Goal: Task Accomplishment & Management: Use online tool/utility

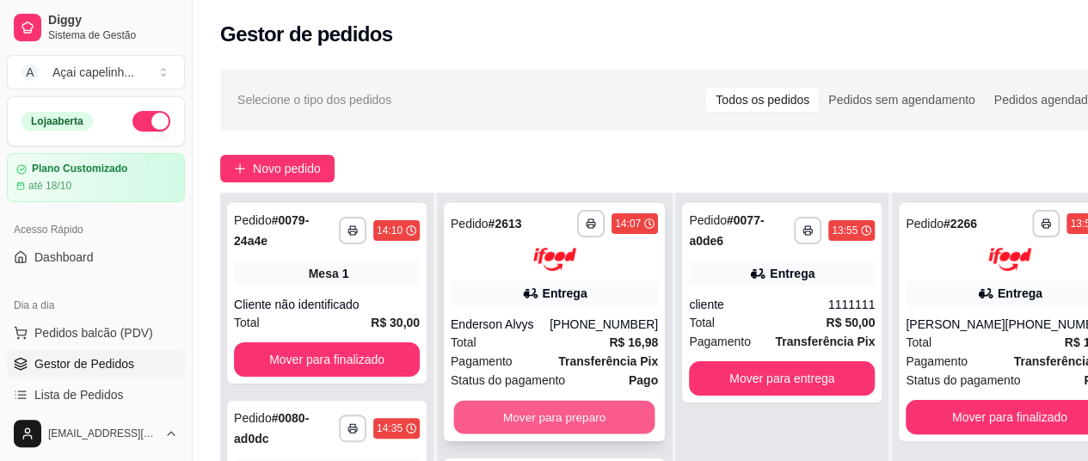
click at [532, 412] on button "Mover para preparo" at bounding box center [554, 417] width 201 height 34
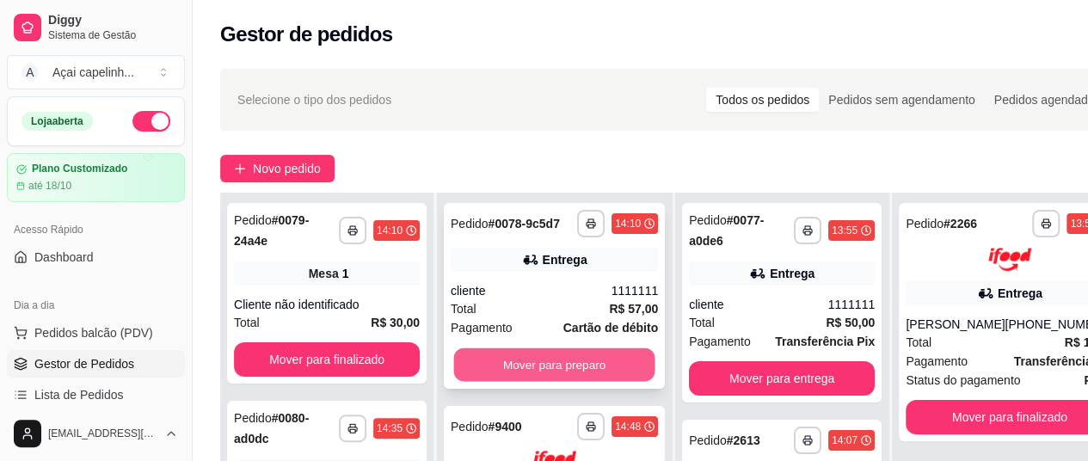
click at [561, 382] on button "Mover para preparo" at bounding box center [554, 365] width 201 height 34
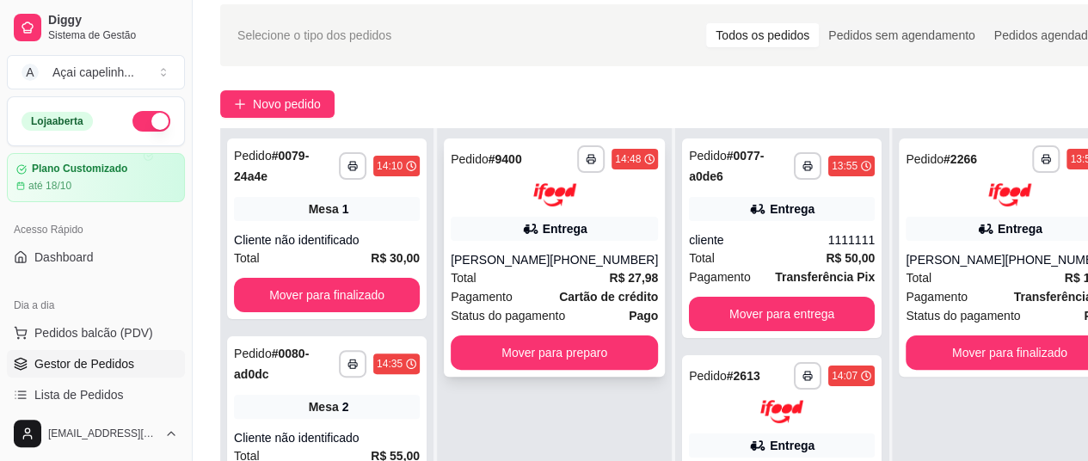
scroll to position [86, 0]
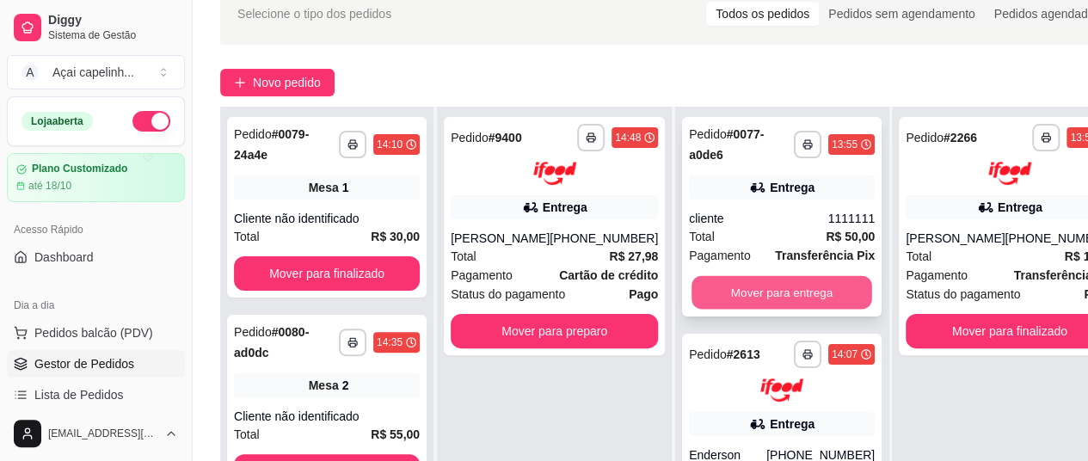
click at [748, 285] on button "Mover para entrega" at bounding box center [782, 293] width 181 height 34
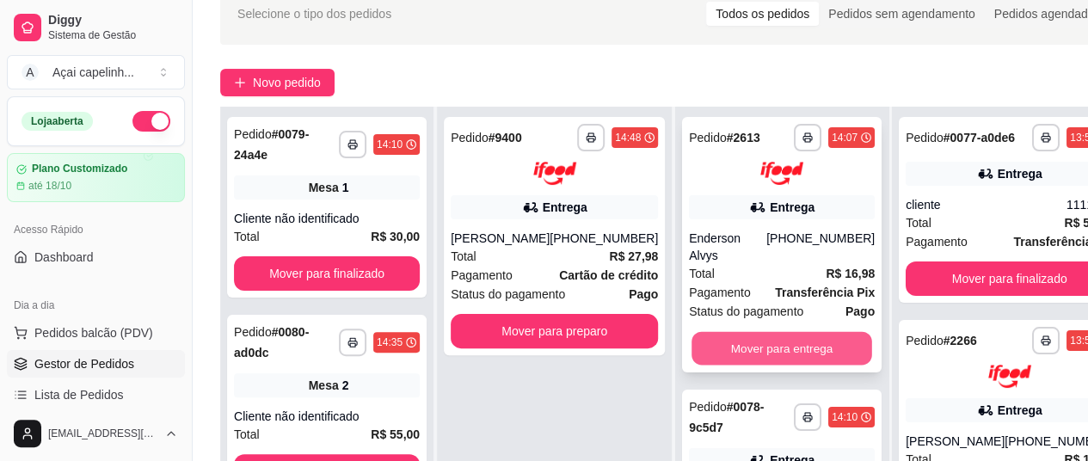
click at [716, 331] on button "Mover para entrega" at bounding box center [782, 348] width 181 height 34
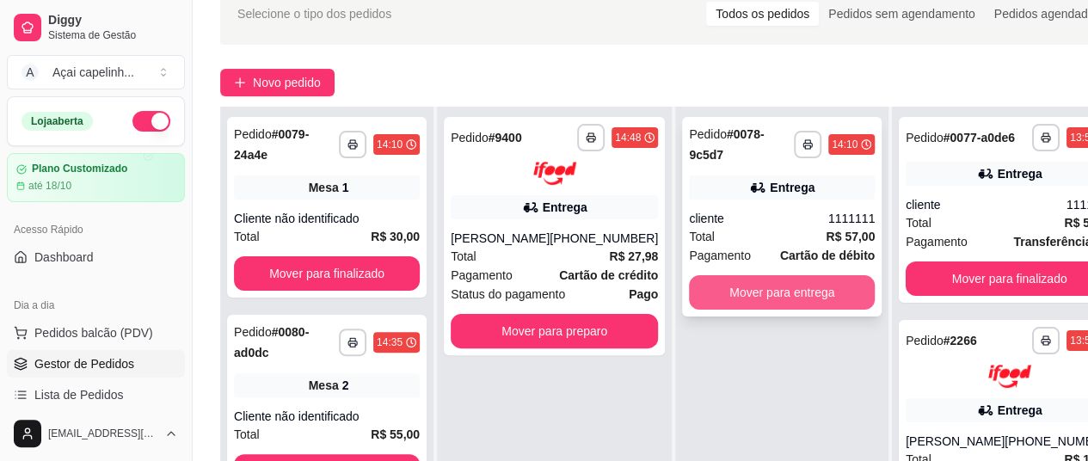
click at [731, 290] on button "Mover para entrega" at bounding box center [782, 292] width 186 height 34
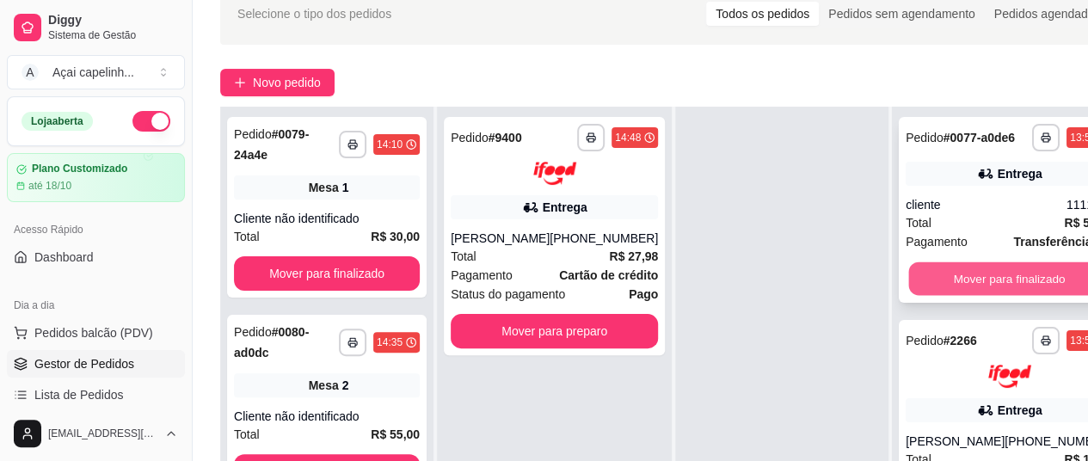
click at [970, 278] on button "Mover para finalizado" at bounding box center [1009, 279] width 201 height 34
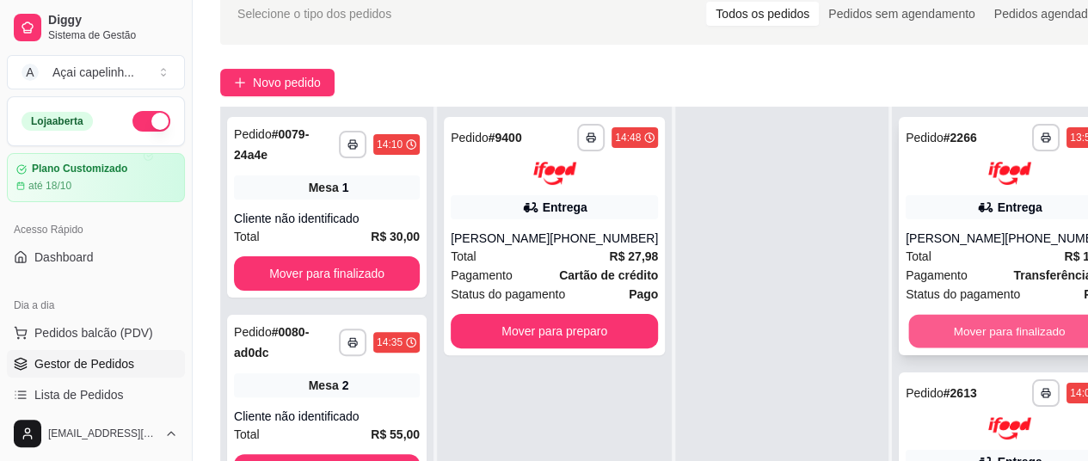
click at [927, 335] on button "Mover para finalizado" at bounding box center [1009, 331] width 201 height 34
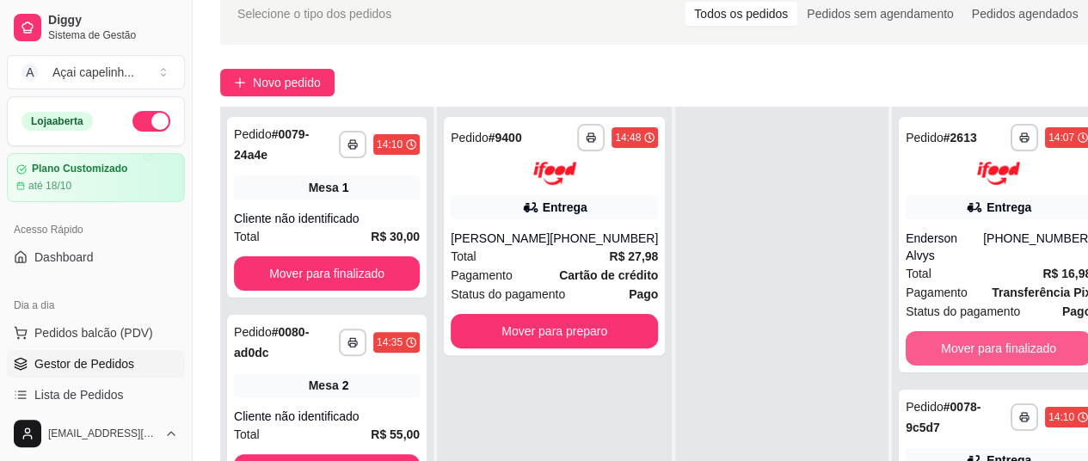
click at [927, 335] on button "Mover para finalizado" at bounding box center [999, 348] width 186 height 34
click at [945, 331] on button "Mover para finalizado" at bounding box center [999, 348] width 186 height 34
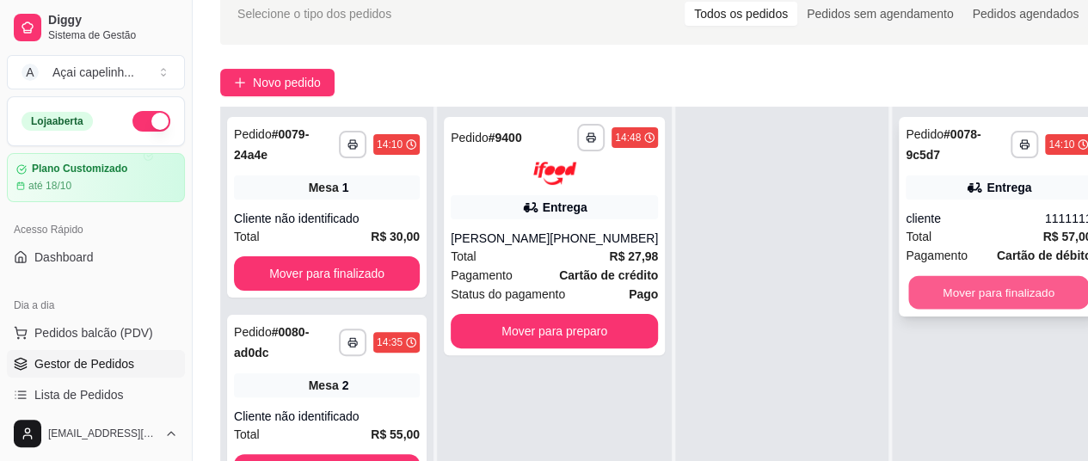
click at [941, 290] on button "Mover para finalizado" at bounding box center [998, 293] width 181 height 34
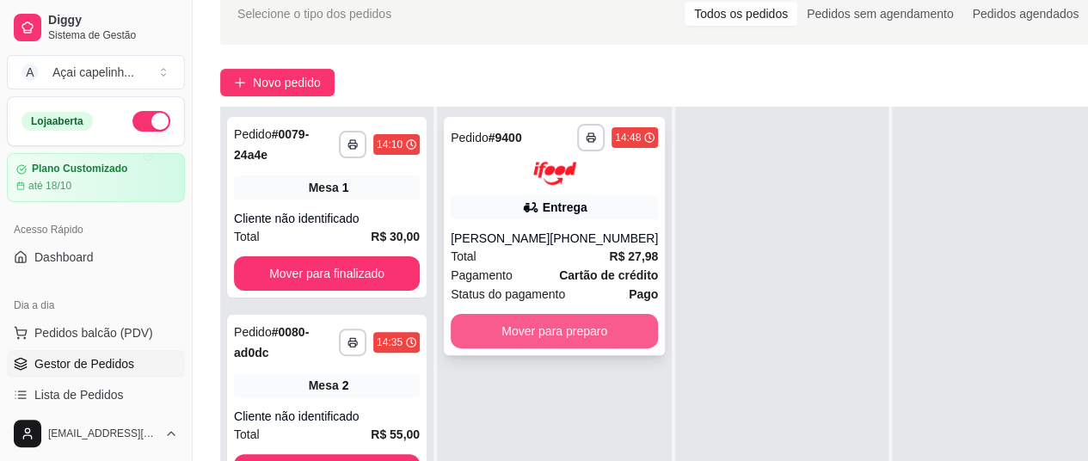
click at [602, 348] on button "Mover para preparo" at bounding box center [554, 331] width 207 height 34
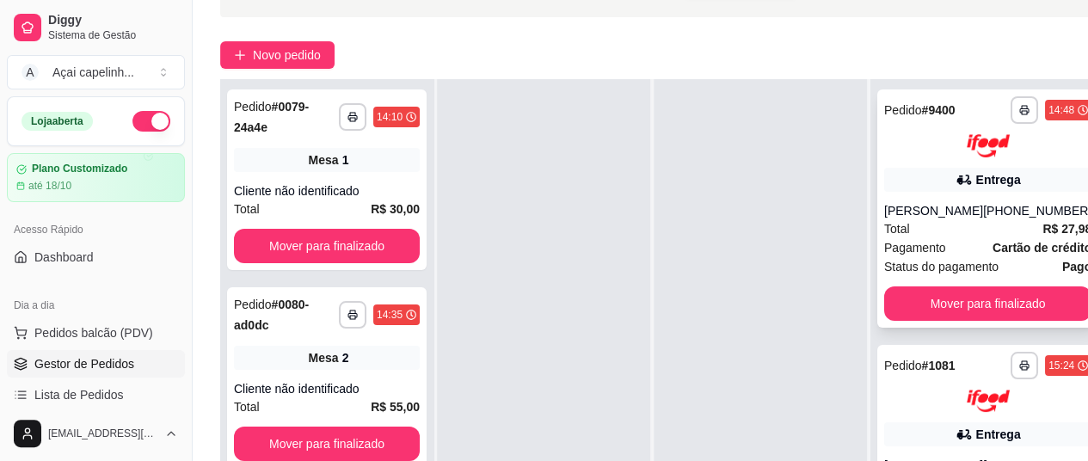
scroll to position [172, 0]
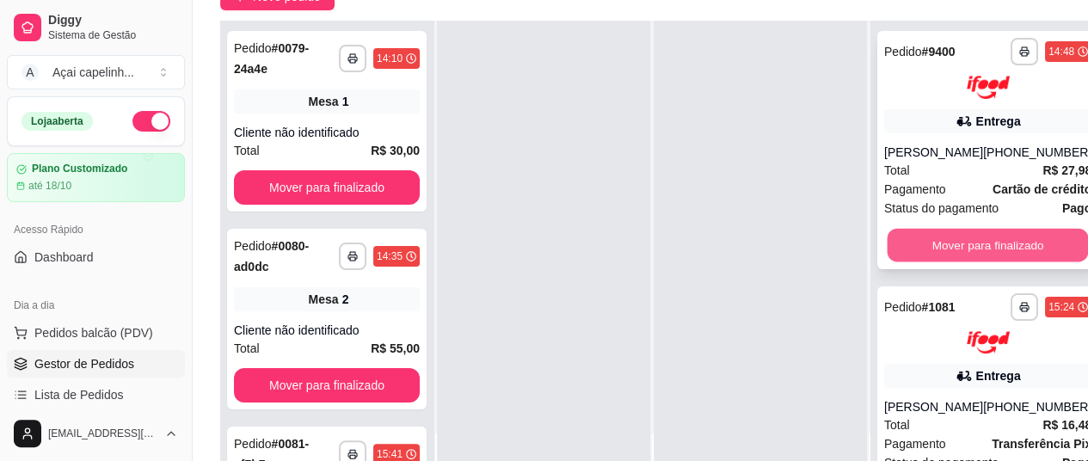
click at [962, 261] on button "Mover para finalizado" at bounding box center [988, 245] width 201 height 34
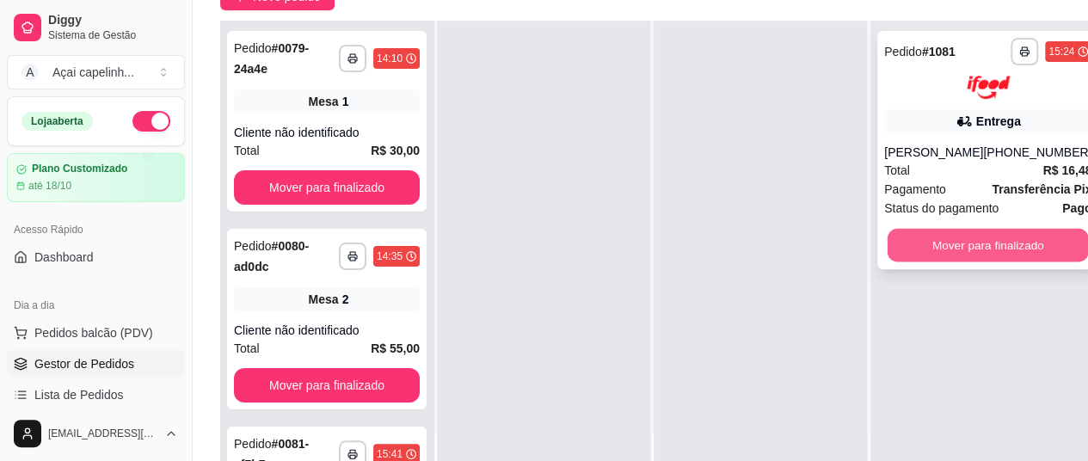
click at [967, 261] on button "Mover para finalizado" at bounding box center [988, 245] width 201 height 34
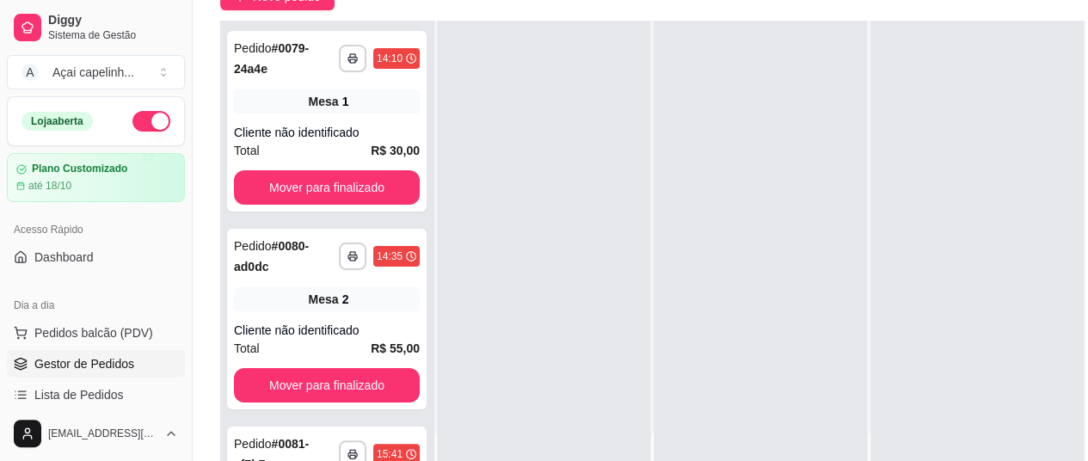
click at [573, 157] on div at bounding box center [543, 251] width 213 height 461
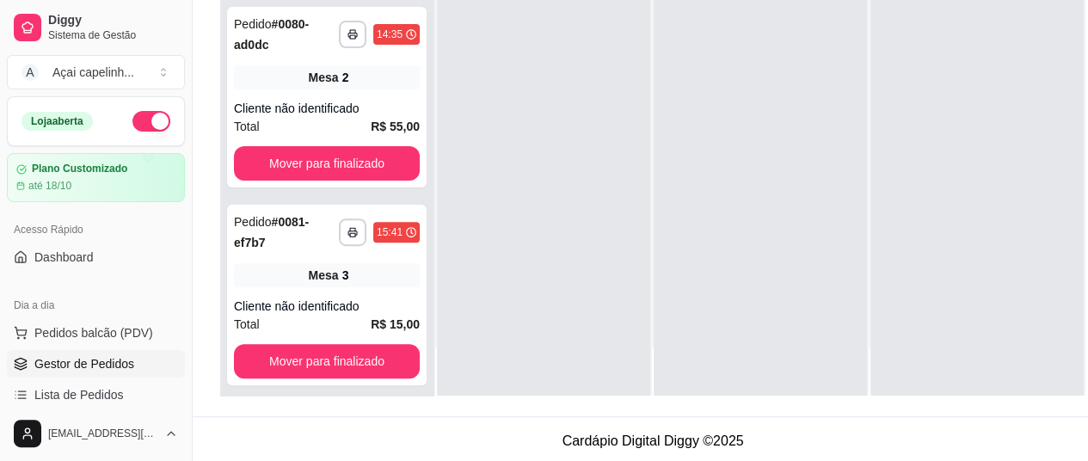
scroll to position [0, 0]
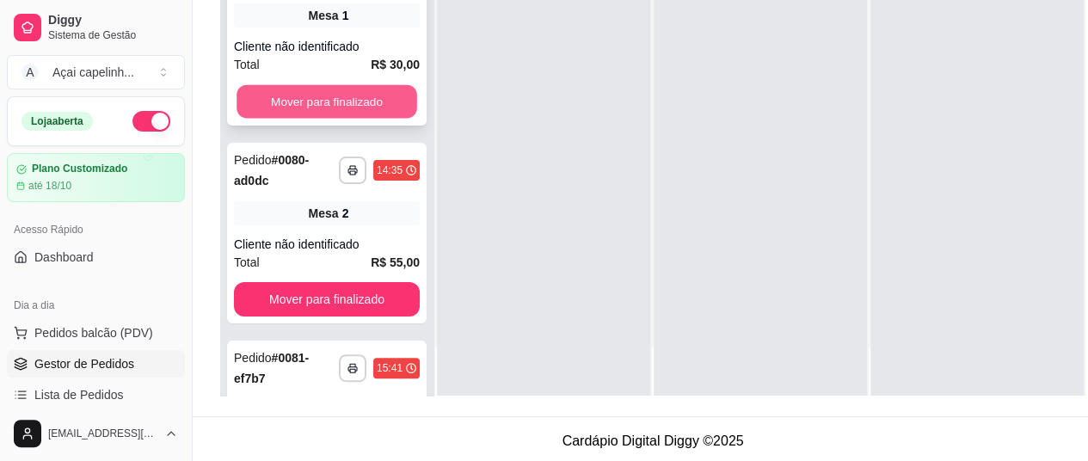
click at [360, 109] on button "Mover para finalizado" at bounding box center [327, 102] width 181 height 34
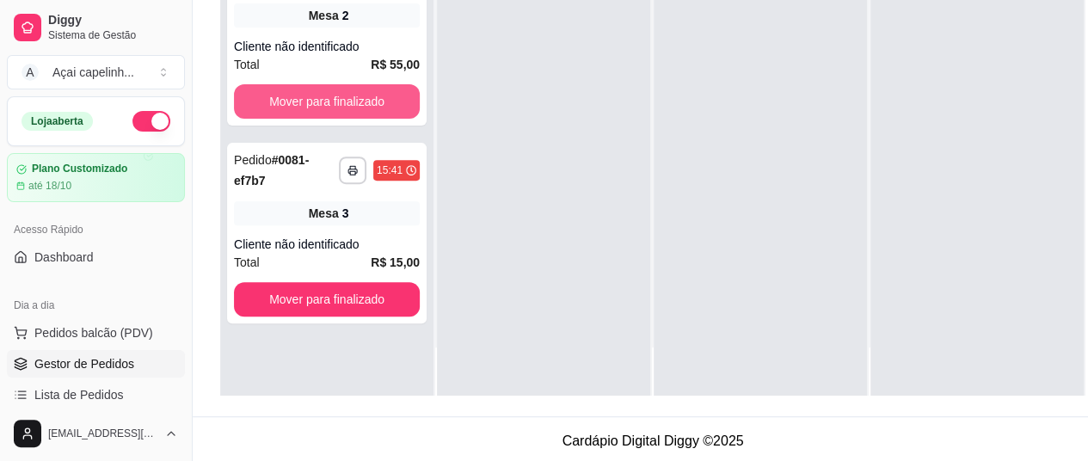
click at [360, 109] on button "Mover para finalizado" at bounding box center [327, 101] width 186 height 34
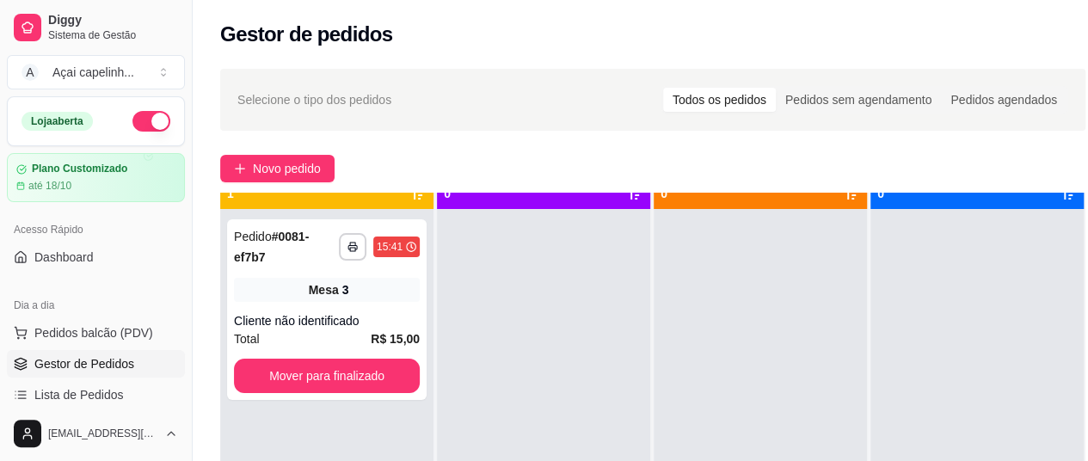
scroll to position [48, 0]
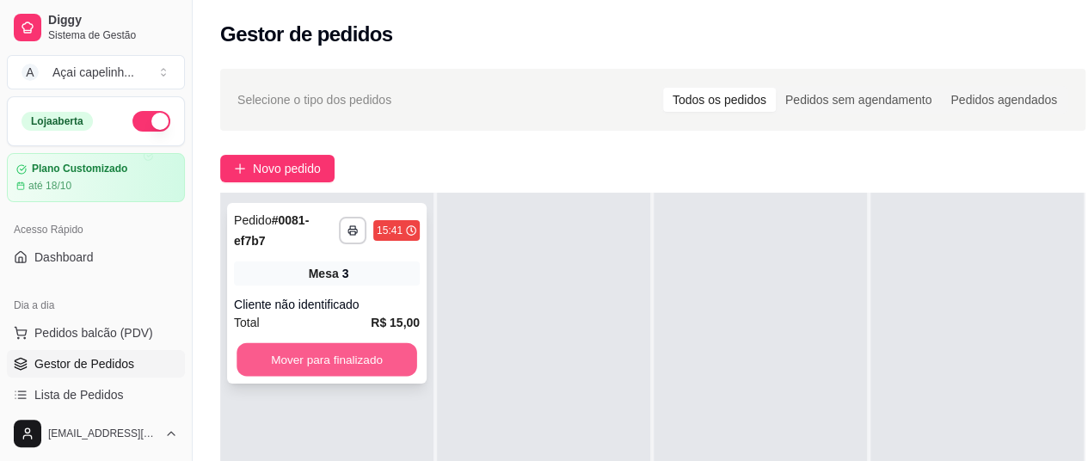
click at [355, 354] on button "Mover para finalizado" at bounding box center [327, 360] width 181 height 34
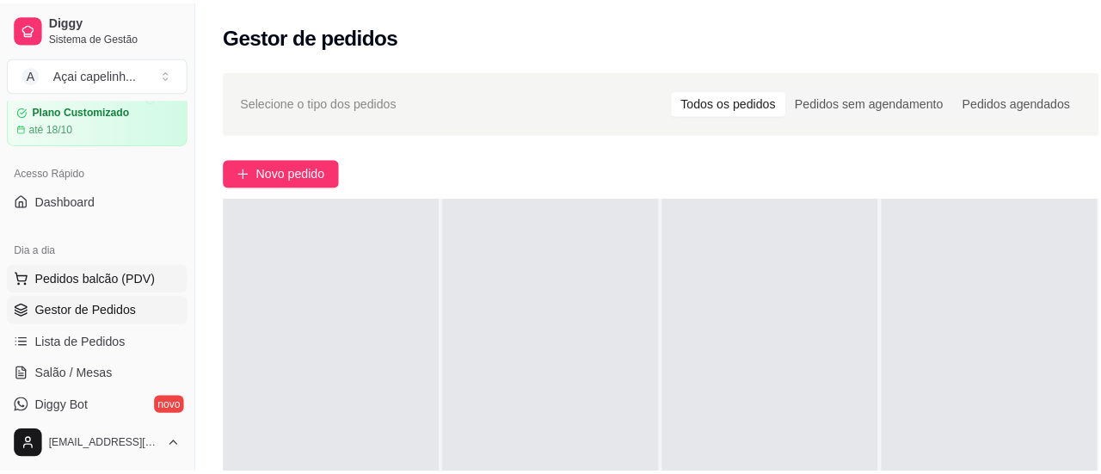
scroll to position [86, 0]
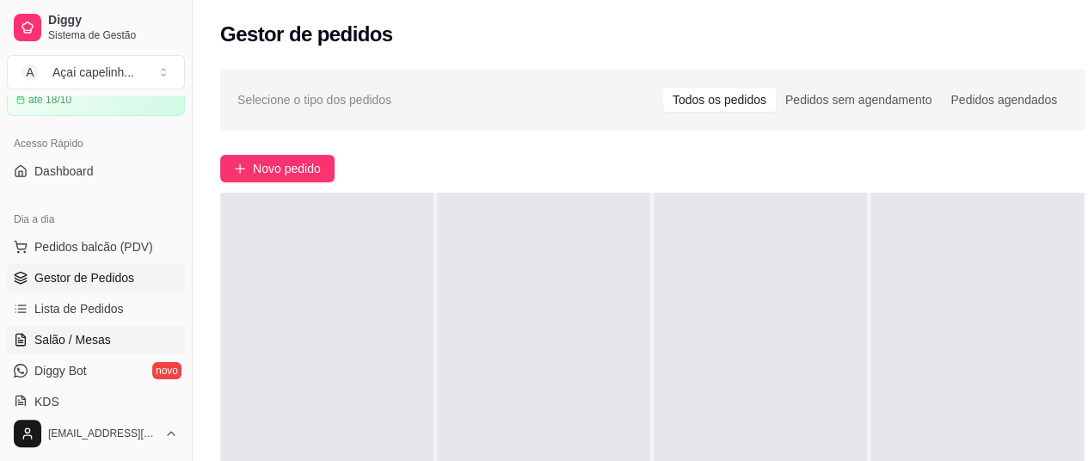
click at [116, 345] on link "Salão / Mesas" at bounding box center [96, 340] width 178 height 28
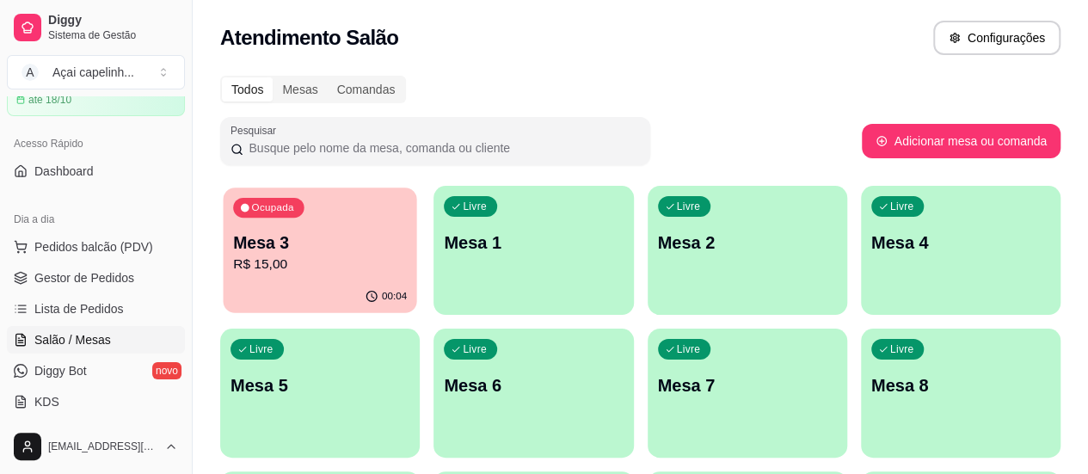
click at [331, 280] on button "Ocupada Mesa 3 R$ 15,00 00:04" at bounding box center [320, 251] width 194 height 126
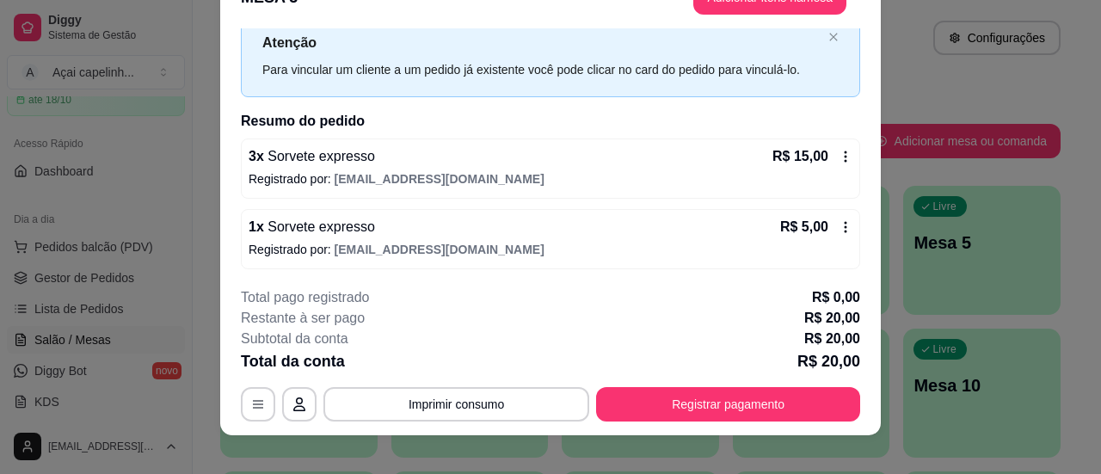
scroll to position [52, 0]
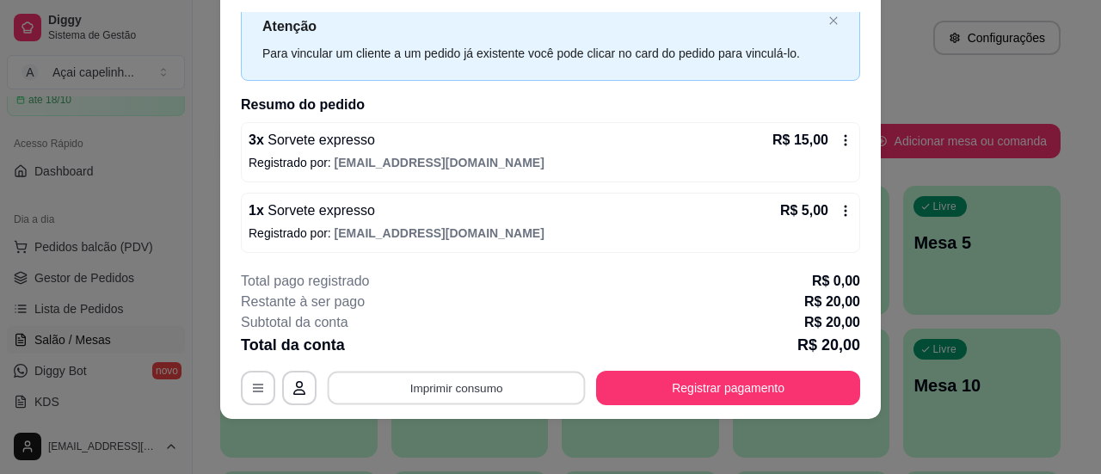
click at [459, 381] on button "Imprimir consumo" at bounding box center [457, 389] width 258 height 34
click at [464, 351] on button "IMPRESSORA" at bounding box center [455, 348] width 120 height 27
click at [504, 383] on button "Imprimir consumo" at bounding box center [457, 389] width 258 height 34
click at [447, 346] on button "IMPRESSORA" at bounding box center [455, 348] width 120 height 27
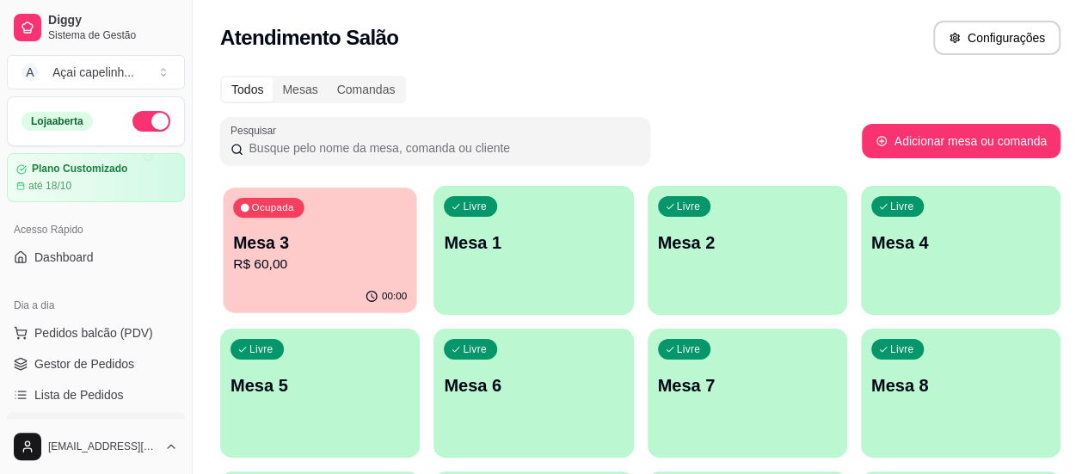
click at [309, 270] on p "R$ 60,00" at bounding box center [320, 265] width 174 height 20
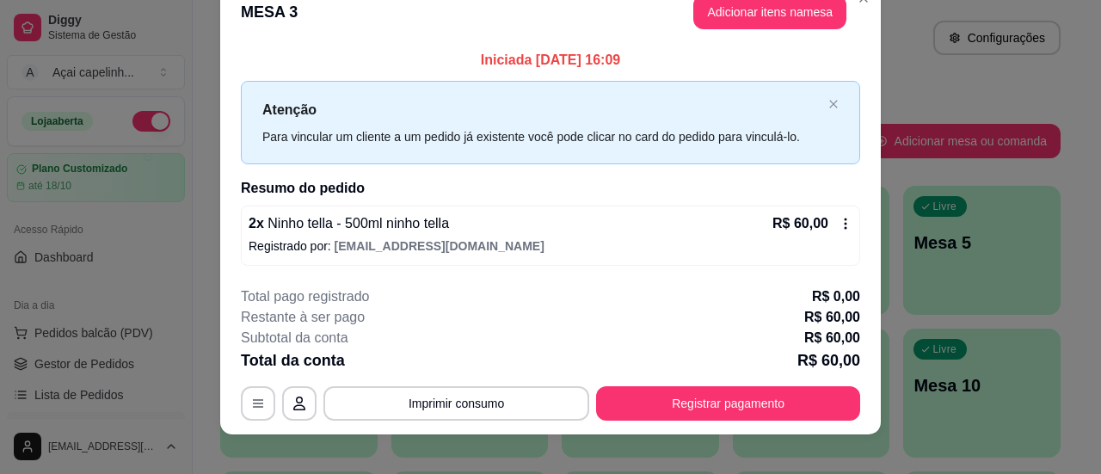
scroll to position [44, 0]
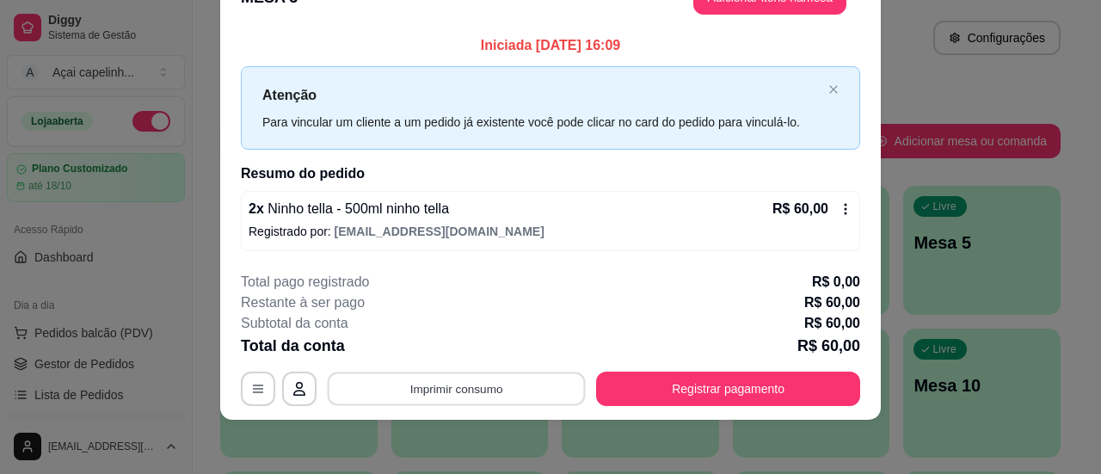
click at [507, 393] on button "Imprimir consumo" at bounding box center [457, 389] width 258 height 34
click at [465, 340] on button "IMPRESSORA" at bounding box center [455, 348] width 120 height 27
